Goal: Task Accomplishment & Management: Use online tool/utility

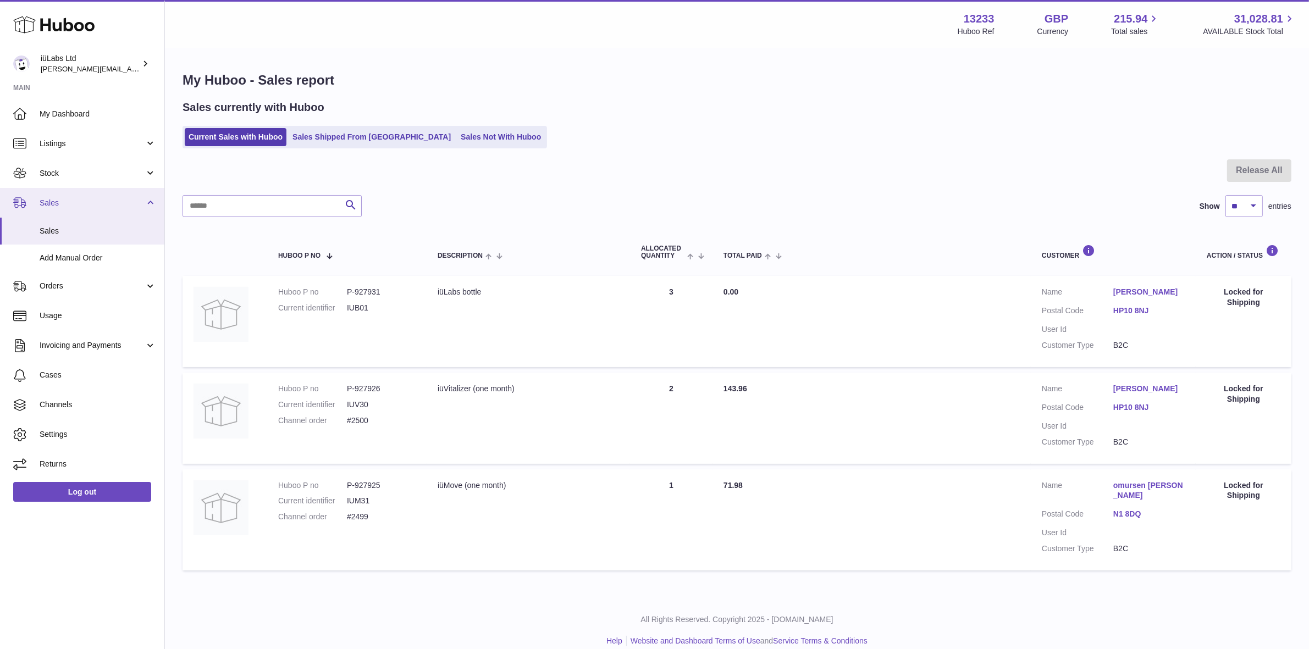
drag, startPoint x: 65, startPoint y: 204, endPoint x: 65, endPoint y: 212, distance: 7.7
click at [65, 204] on span "Sales" at bounding box center [92, 203] width 105 height 10
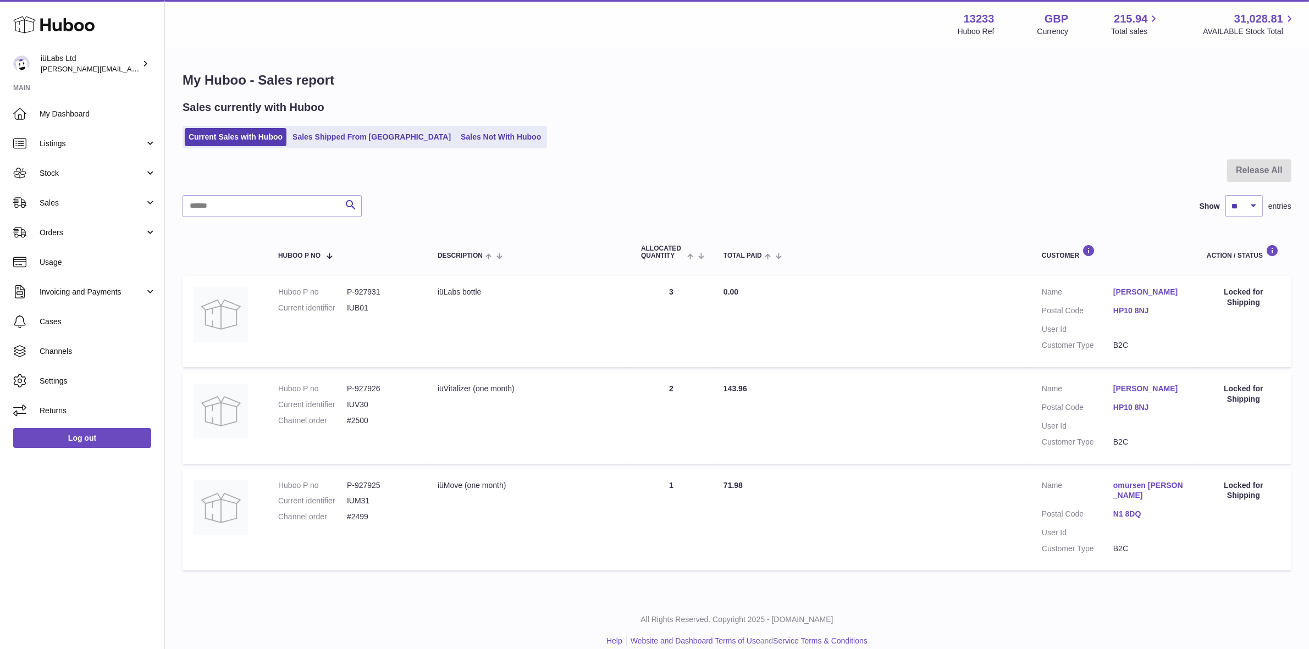
click at [65, 222] on link "Orders" at bounding box center [82, 233] width 164 height 30
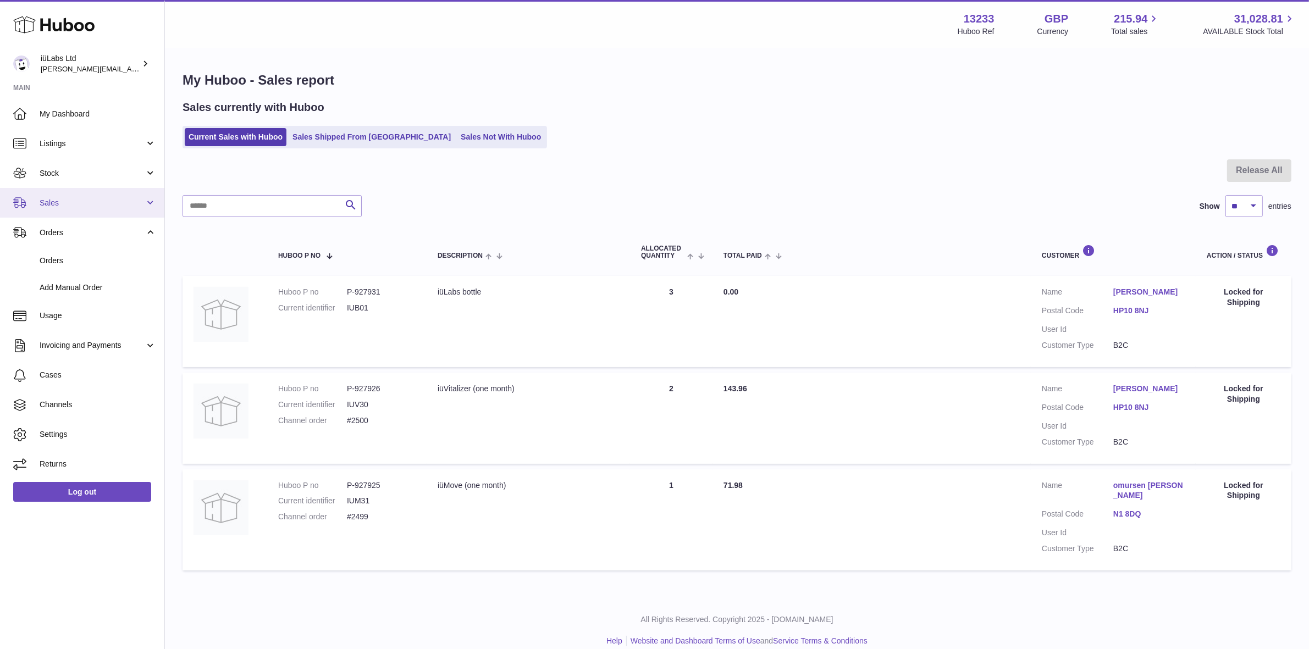
click at [70, 206] on span "Sales" at bounding box center [92, 203] width 105 height 10
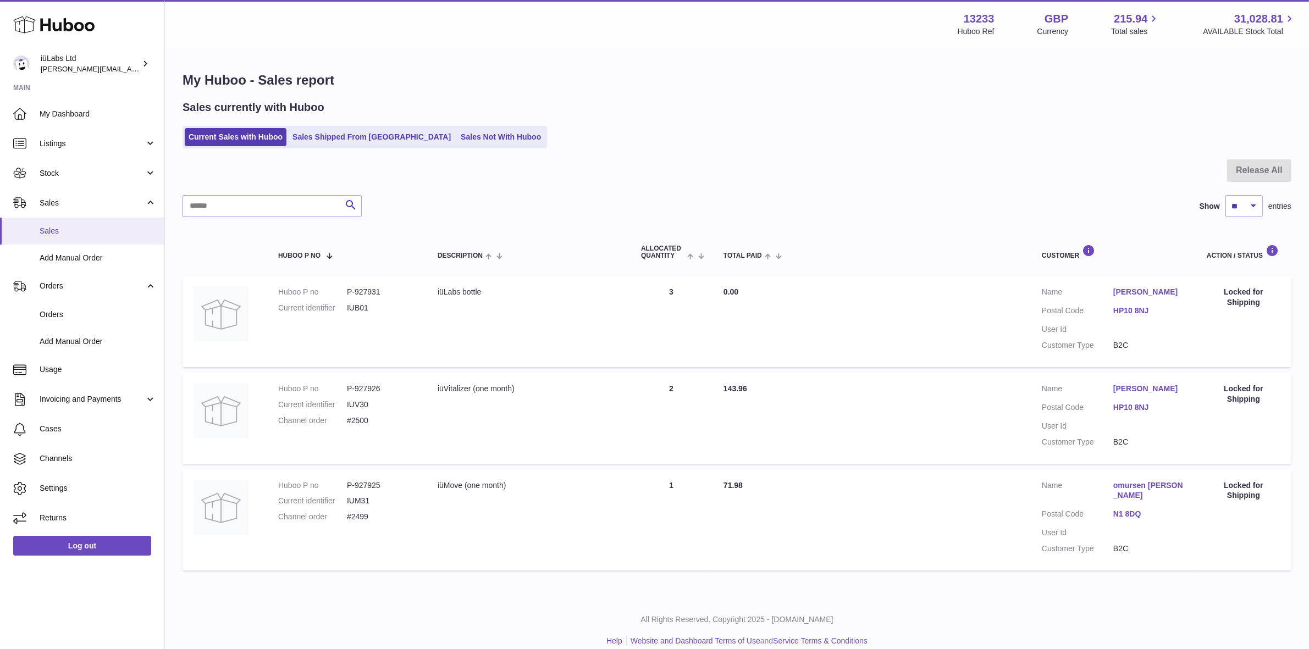
click at [75, 231] on span "Sales" at bounding box center [98, 231] width 117 height 10
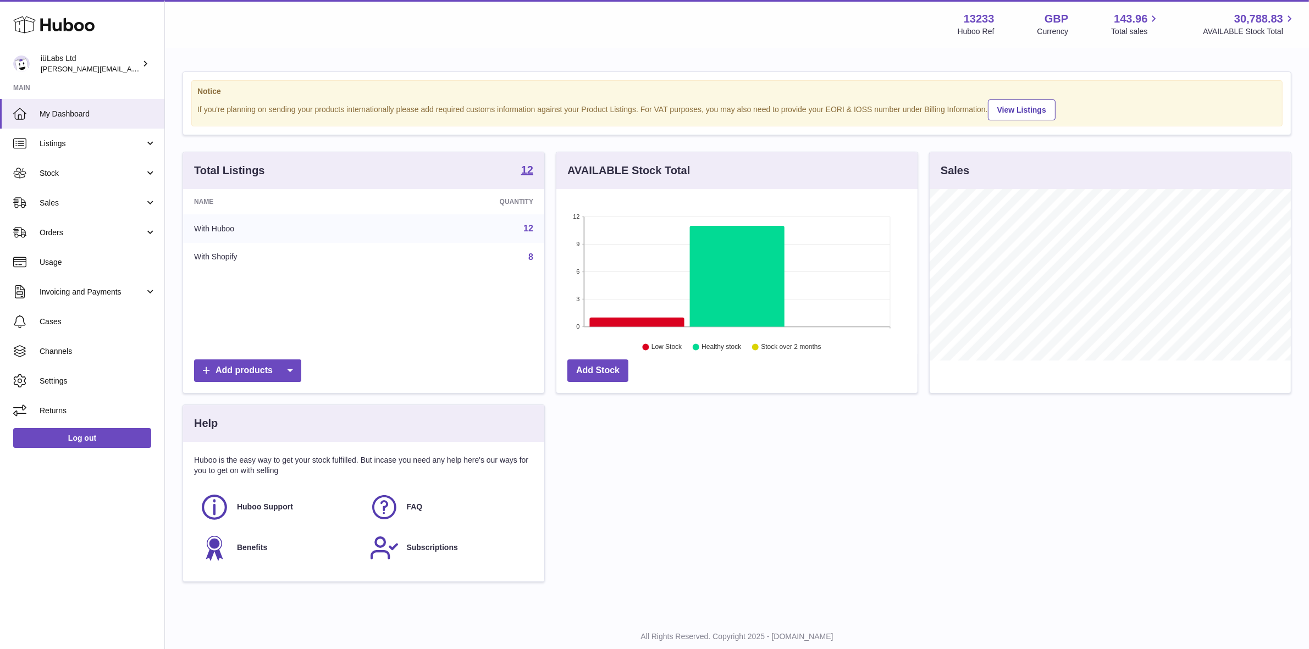
scroll to position [171, 361]
click at [114, 202] on span "Sales" at bounding box center [92, 203] width 105 height 10
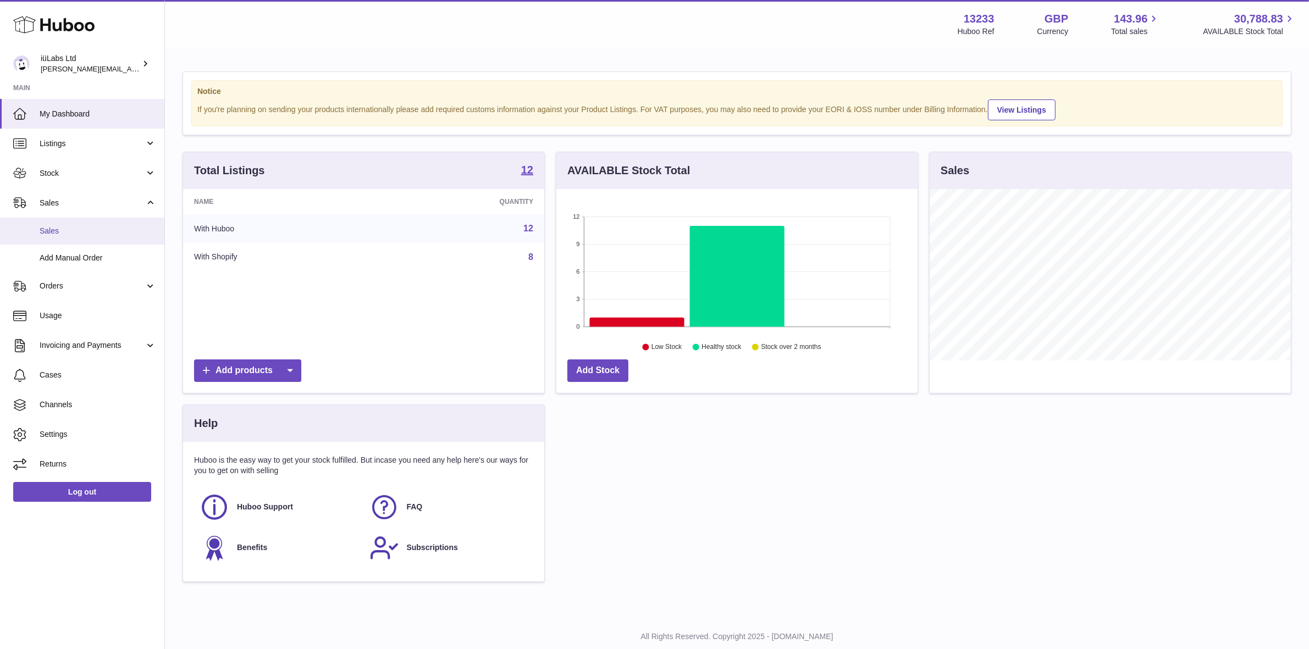
click at [103, 235] on span "Sales" at bounding box center [98, 231] width 117 height 10
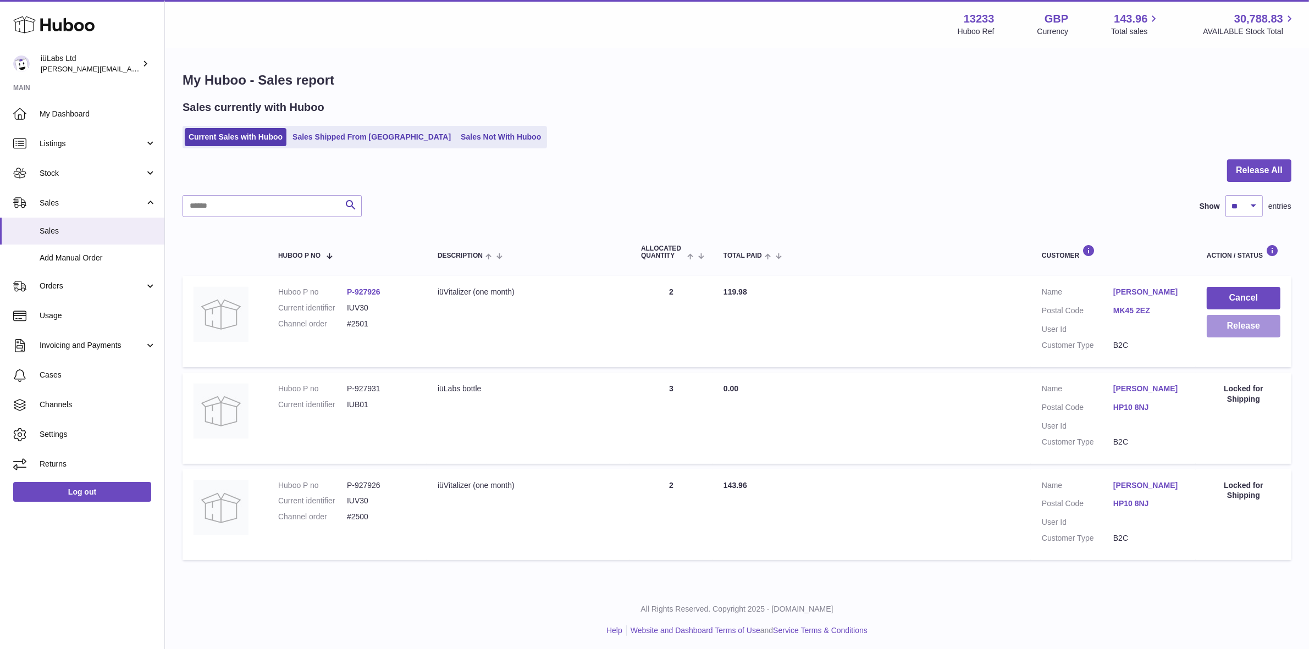
click at [1229, 333] on button "Release" at bounding box center [1244, 326] width 74 height 23
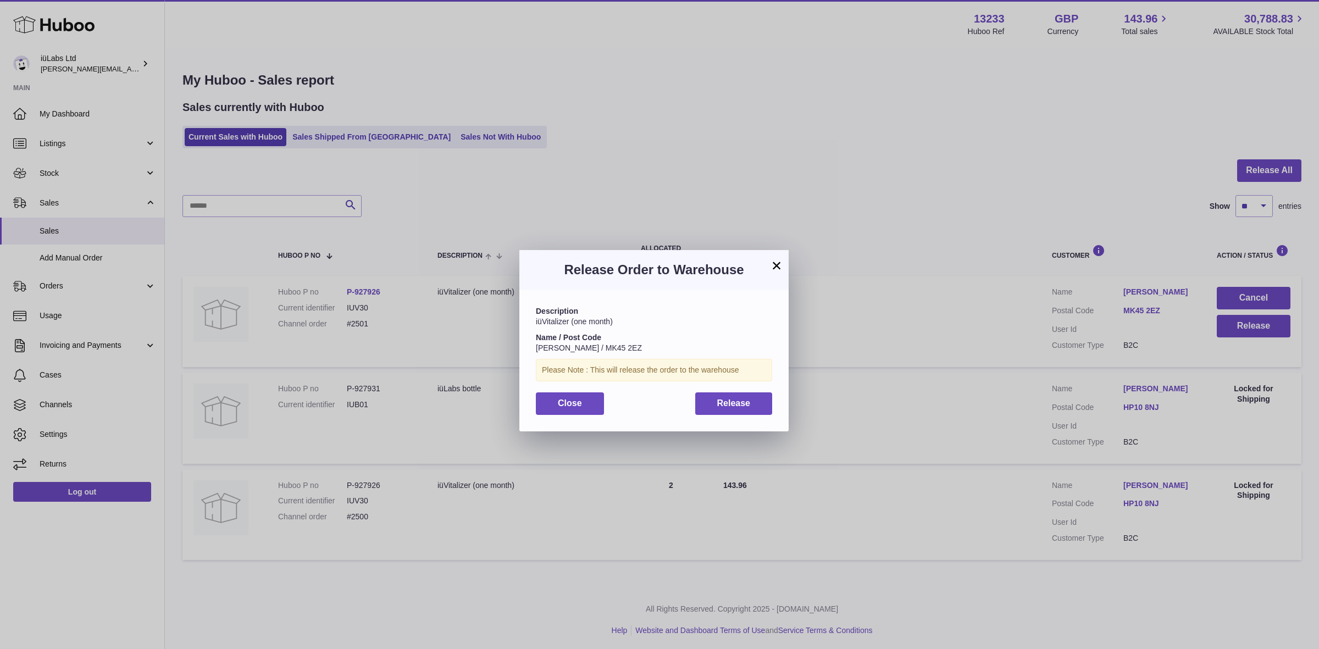
click at [754, 386] on div "Description iüVitalizer (one month) Name / Post Code Mike Axon / MK45 2EZ Pleas…" at bounding box center [653, 360] width 269 height 141
click at [737, 402] on span "Release" at bounding box center [734, 403] width 34 height 9
